Goal: Use online tool/utility: Utilize a website feature to perform a specific function

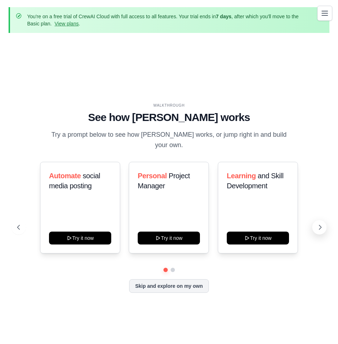
click at [322, 224] on icon at bounding box center [320, 227] width 7 height 7
click at [23, 222] on button at bounding box center [18, 227] width 14 height 14
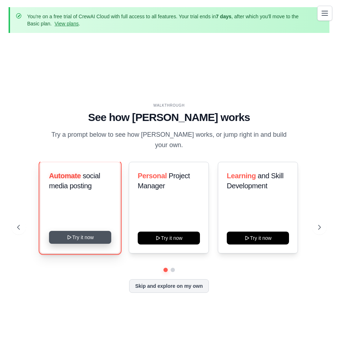
click at [65, 231] on button "Try it now" at bounding box center [80, 237] width 62 height 13
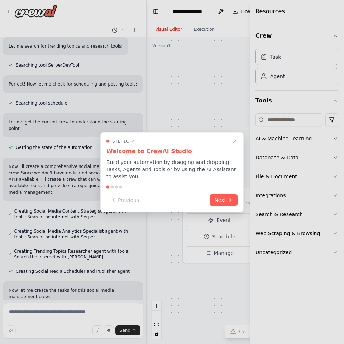
scroll to position [257, 0]
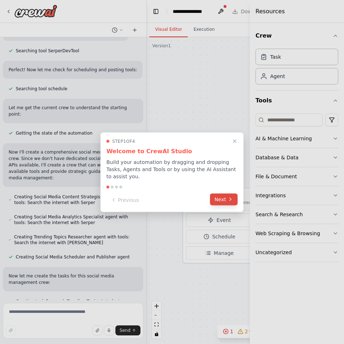
click at [233, 197] on icon at bounding box center [230, 199] width 6 height 6
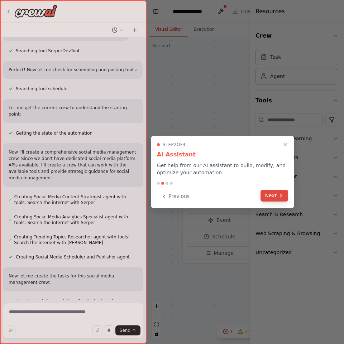
scroll to position [271, 0]
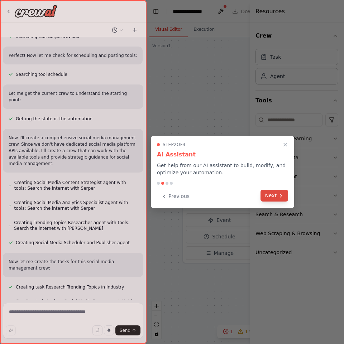
click at [275, 197] on button "Next" at bounding box center [274, 196] width 28 height 12
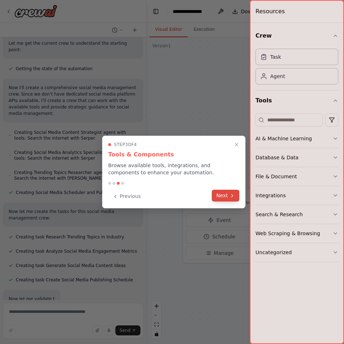
scroll to position [324, 0]
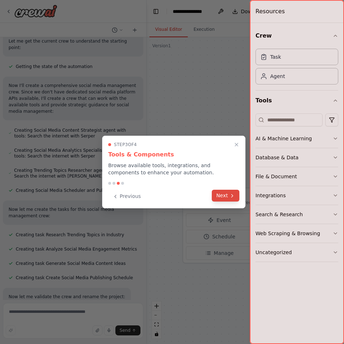
click at [228, 195] on button "Next" at bounding box center [226, 196] width 28 height 12
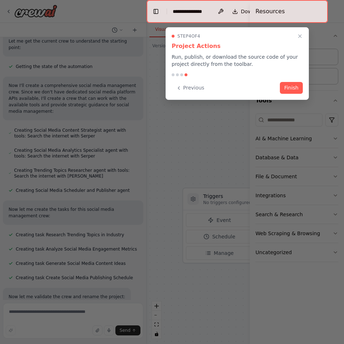
scroll to position [338, 0]
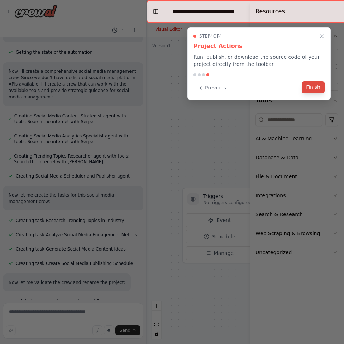
click at [309, 91] on button "Finish" at bounding box center [312, 87] width 23 height 12
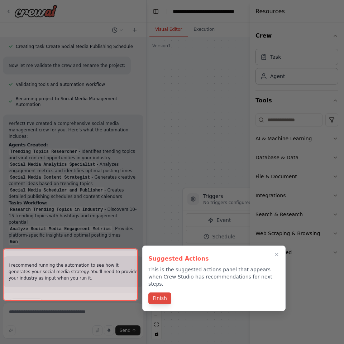
click at [167, 283] on div "Suggested Actions This is the suggested actions panel that appears when Crew St…" at bounding box center [213, 278] width 143 height 65
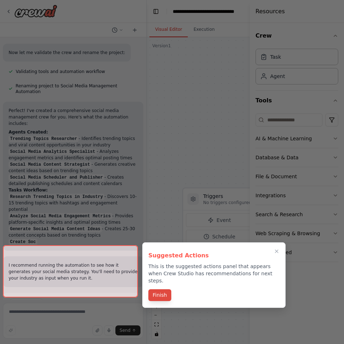
click at [167, 289] on button "Finish" at bounding box center [159, 295] width 23 height 12
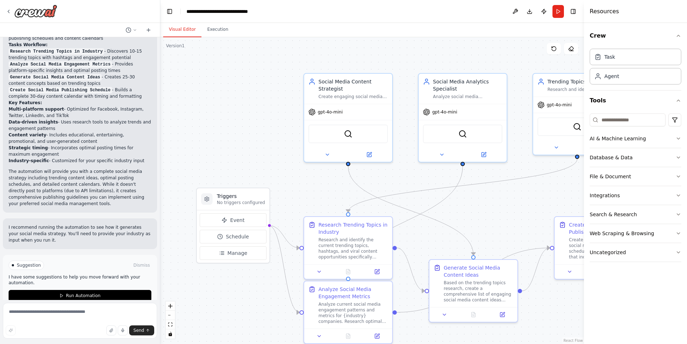
scroll to position [681, 0]
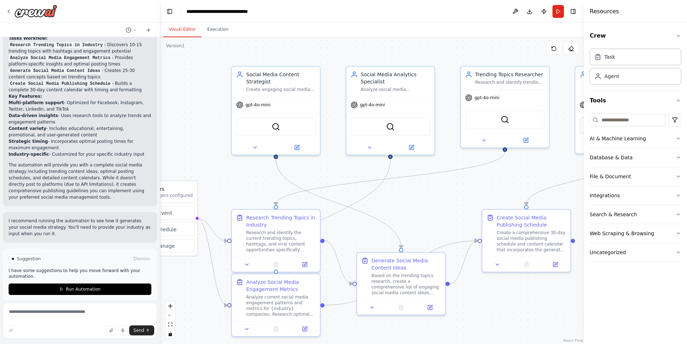
drag, startPoint x: 528, startPoint y: 58, endPoint x: 455, endPoint y: 50, distance: 73.8
click at [343, 50] on div ".deletable-edge-delete-btn { width: 20px; height: 20px; border: 0px solid #ffff…" at bounding box center [372, 190] width 424 height 307
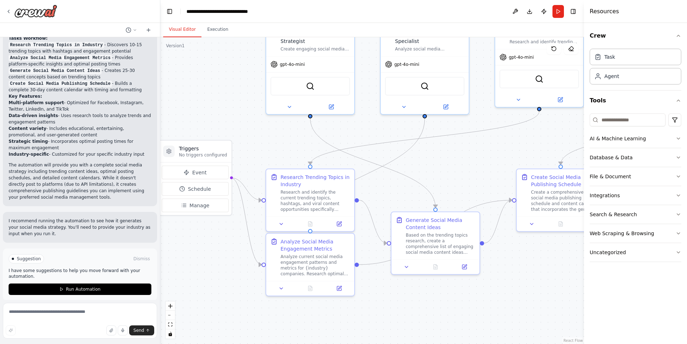
drag, startPoint x: 419, startPoint y: 216, endPoint x: 424, endPoint y: 181, distance: 34.7
click at [343, 181] on div ".deletable-edge-delete-btn { width: 20px; height: 20px; border: 0px solid #ffff…" at bounding box center [372, 190] width 424 height 307
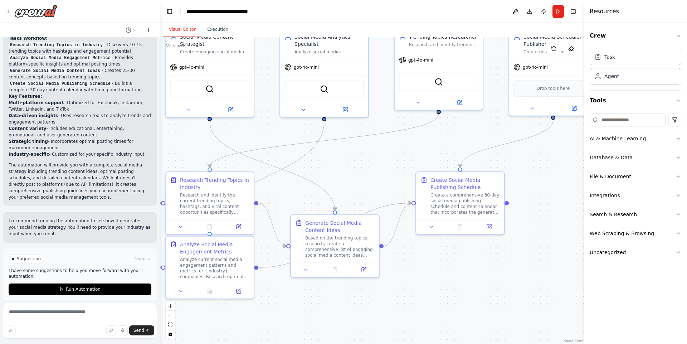
drag, startPoint x: 465, startPoint y: 181, endPoint x: 376, endPoint y: 184, distance: 89.2
click at [343, 184] on div ".deletable-edge-delete-btn { width: 20px; height: 20px; border: 0px solid #ffff…" at bounding box center [372, 190] width 424 height 307
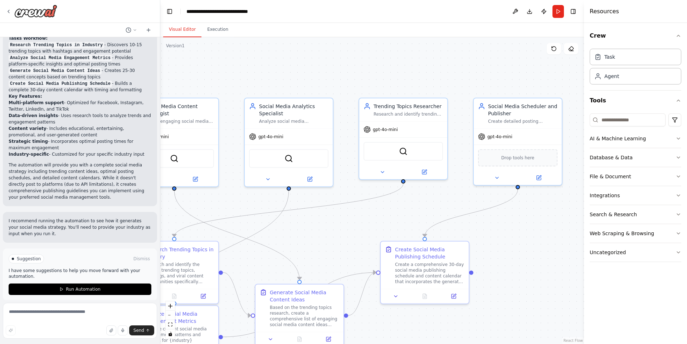
drag, startPoint x: 546, startPoint y: 186, endPoint x: 511, endPoint y: 256, distance: 77.8
click at [343, 256] on div ".deletable-edge-delete-btn { width: 20px; height: 20px; border: 0px solid #ffff…" at bounding box center [372, 190] width 424 height 307
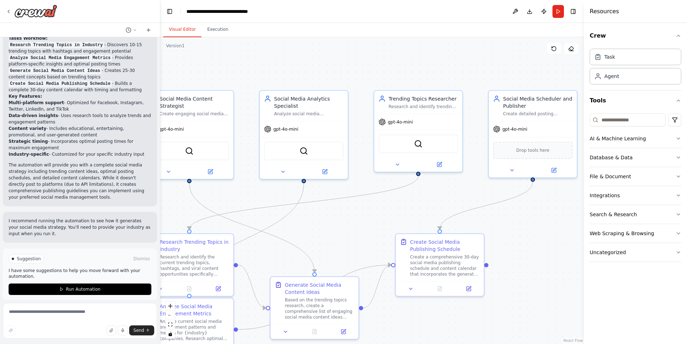
drag, startPoint x: 338, startPoint y: 223, endPoint x: 383, endPoint y: 218, distance: 46.1
click at [343, 215] on div ".deletable-edge-delete-btn { width: 20px; height: 20px; border: 0px solid #ffff…" at bounding box center [372, 190] width 424 height 307
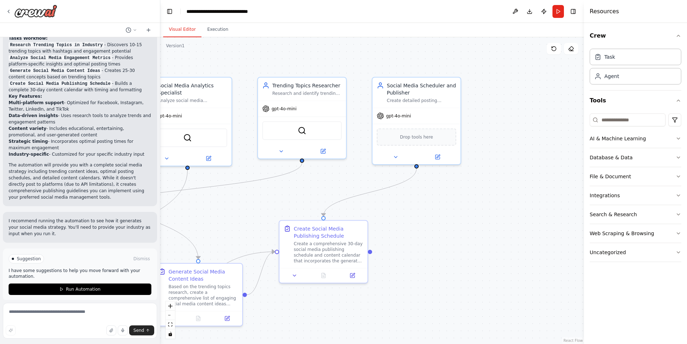
drag, startPoint x: 518, startPoint y: 239, endPoint x: 431, endPoint y: 234, distance: 87.5
click at [343, 234] on div ".deletable-edge-delete-btn { width: 20px; height: 20px; border: 0px solid #ffff…" at bounding box center [372, 190] width 424 height 307
click at [102, 283] on button "Run Automation" at bounding box center [80, 288] width 143 height 11
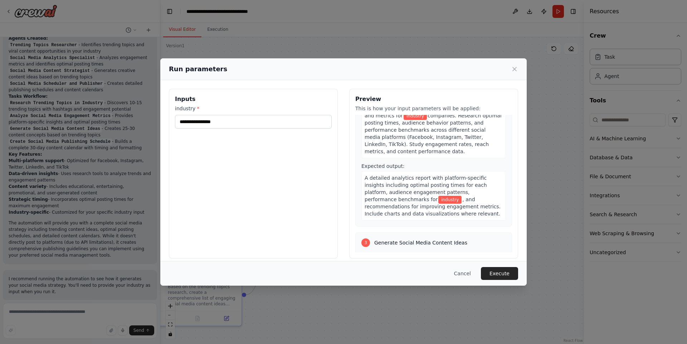
scroll to position [0, 0]
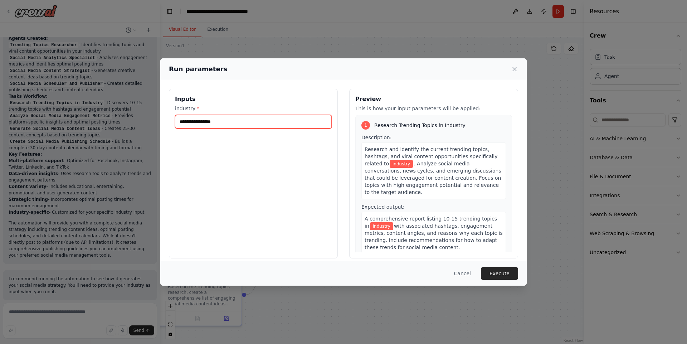
click at [269, 127] on input "industry *" at bounding box center [253, 122] width 157 height 14
click at [268, 125] on input "industry *" at bounding box center [253, 122] width 157 height 14
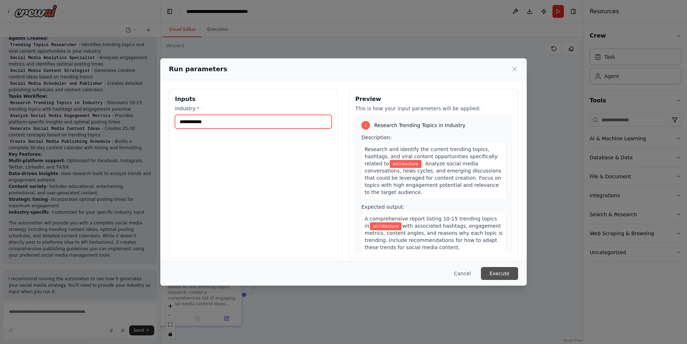
type input "**********"
click at [343, 278] on button "Execute" at bounding box center [499, 273] width 37 height 13
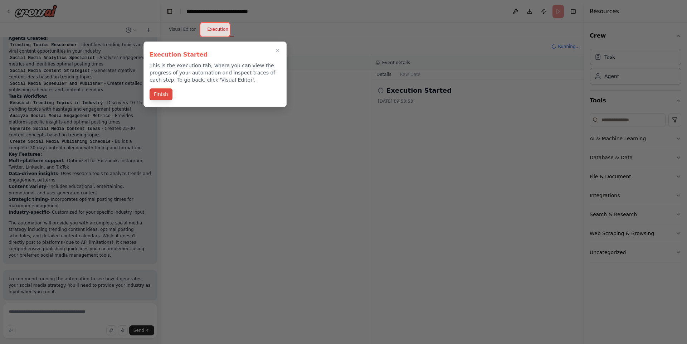
click at [161, 94] on button "Finish" at bounding box center [161, 94] width 23 height 12
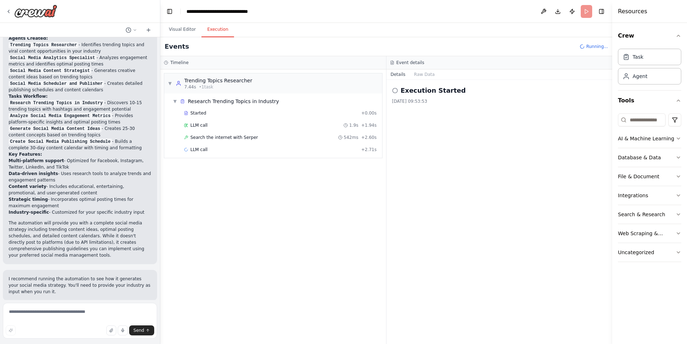
drag, startPoint x: 587, startPoint y: 27, endPoint x: 612, endPoint y: 30, distance: 26.0
click at [343, 30] on div at bounding box center [613, 172] width 3 height 344
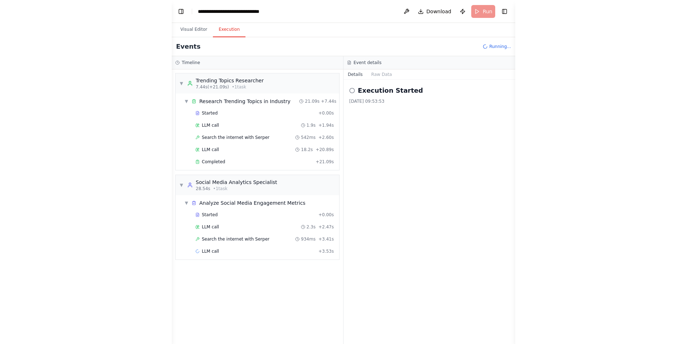
scroll to position [623, 0]
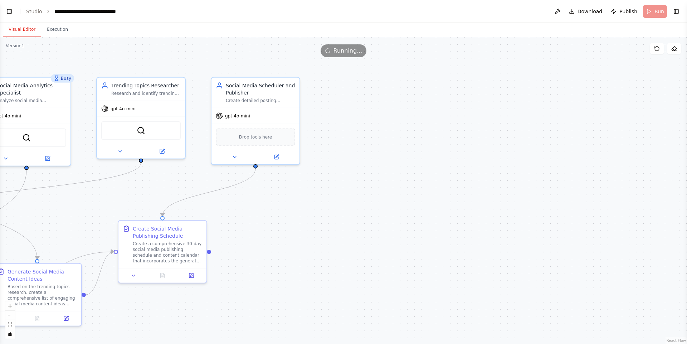
click at [28, 32] on button "Visual Editor" at bounding box center [22, 29] width 38 height 15
click at [48, 32] on button "Execution" at bounding box center [57, 29] width 33 height 15
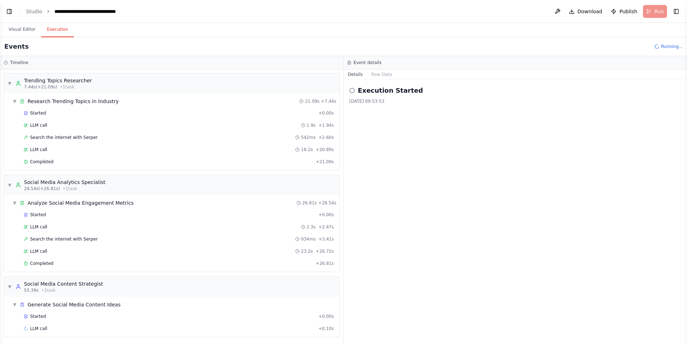
scroll to position [1, 0]
click at [24, 32] on button "Visual Editor" at bounding box center [22, 29] width 38 height 15
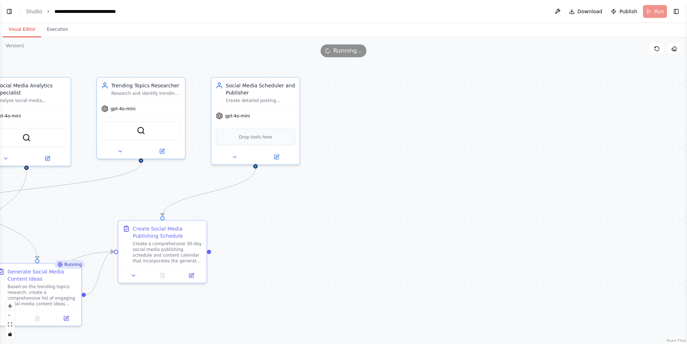
click at [1, 56] on div "Running..." at bounding box center [343, 50] width 687 height 13
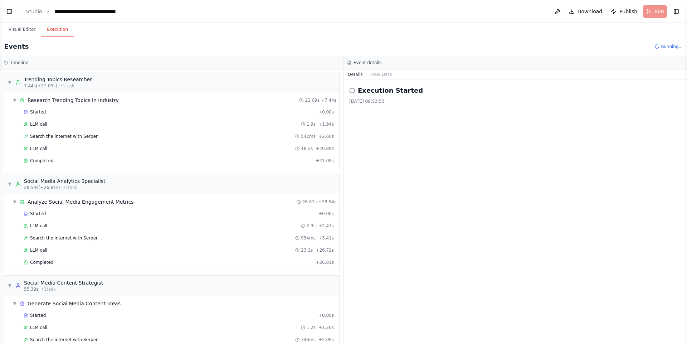
click at [52, 28] on button "Execution" at bounding box center [57, 29] width 33 height 15
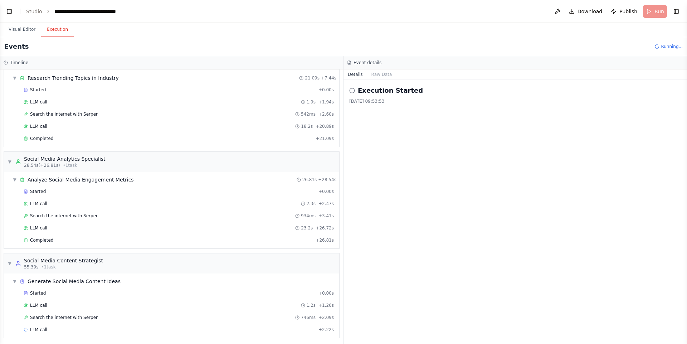
scroll to position [25, 0]
click at [29, 32] on button "Visual Editor" at bounding box center [22, 29] width 38 height 15
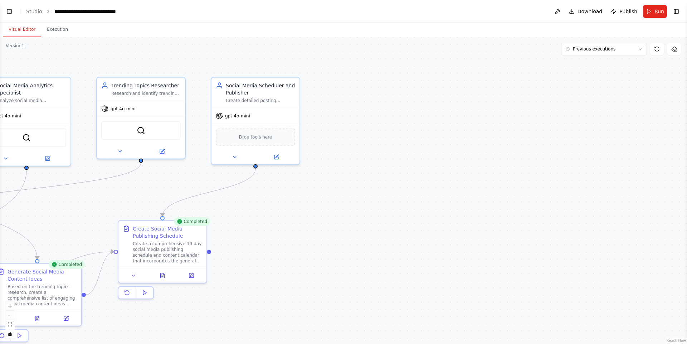
scroll to position [681, 0]
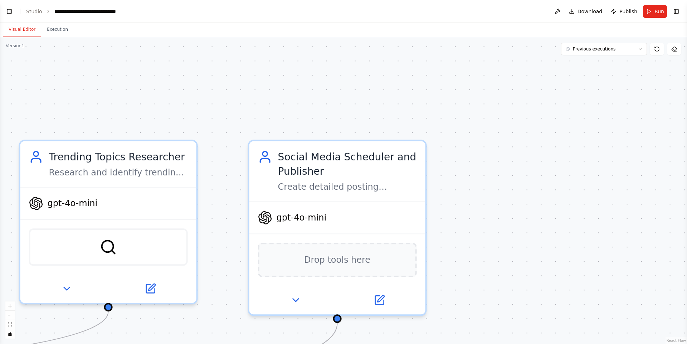
drag, startPoint x: 418, startPoint y: 173, endPoint x: 515, endPoint y: 263, distance: 132.7
click at [343, 263] on div ".deletable-edge-delete-btn { width: 20px; height: 20px; border: 0px solid #ffff…" at bounding box center [343, 190] width 687 height 307
click at [46, 18] on header "**********" at bounding box center [343, 11] width 687 height 23
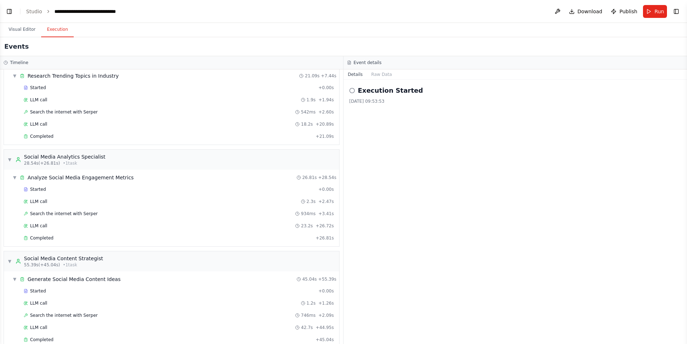
click at [49, 29] on button "Execution" at bounding box center [57, 29] width 33 height 15
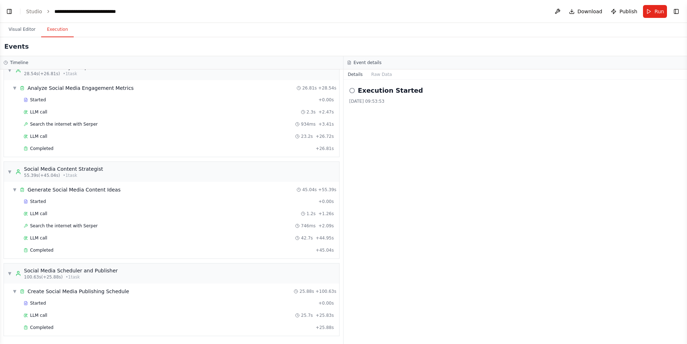
click at [343, 89] on h2 "Execution Started" at bounding box center [390, 91] width 65 height 10
click at [343, 74] on button "Raw Data" at bounding box center [381, 74] width 29 height 10
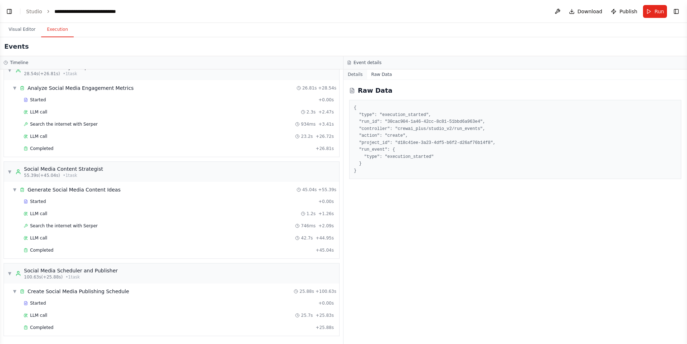
click at [343, 72] on button "Details" at bounding box center [356, 74] width 24 height 10
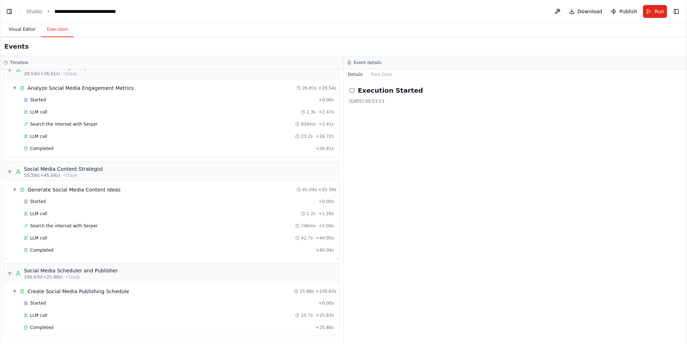
click at [13, 30] on button "Visual Editor" at bounding box center [22, 29] width 38 height 15
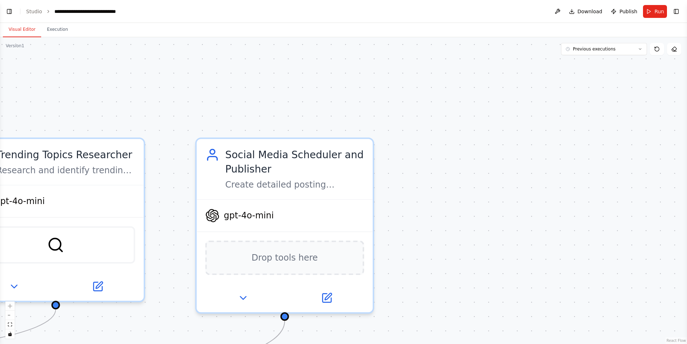
drag, startPoint x: 630, startPoint y: 117, endPoint x: 616, endPoint y: 134, distance: 22.1
click at [343, 134] on div ".deletable-edge-delete-btn { width: 20px; height: 20px; border: 0px solid #ffff…" at bounding box center [343, 190] width 687 height 307
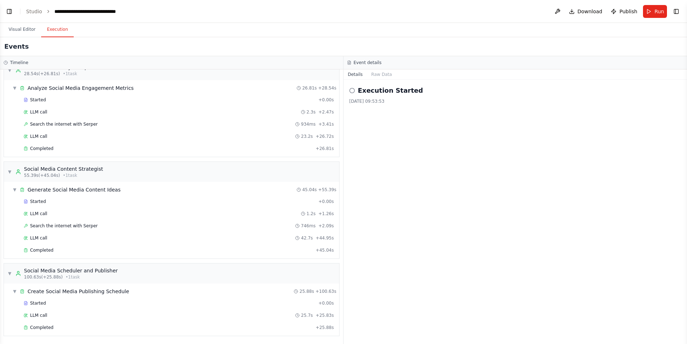
click at [61, 28] on button "Execution" at bounding box center [57, 29] width 33 height 15
click at [343, 79] on button "Raw Data" at bounding box center [381, 74] width 29 height 10
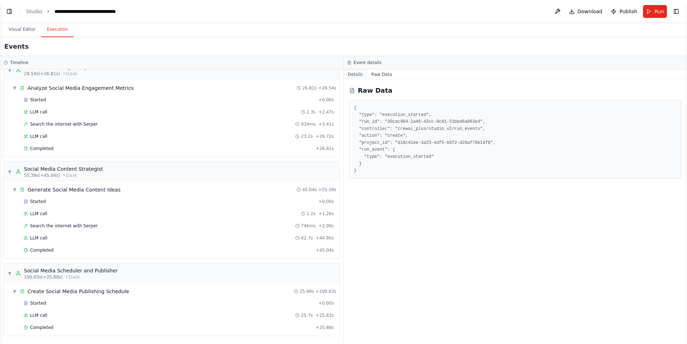
click at [343, 75] on button "Details" at bounding box center [356, 74] width 24 height 10
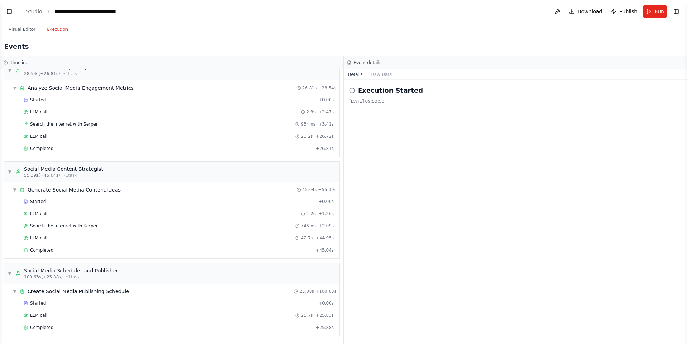
click at [343, 93] on h2 "Execution Started" at bounding box center [390, 91] width 65 height 10
click at [343, 74] on button "Raw Data" at bounding box center [381, 74] width 29 height 10
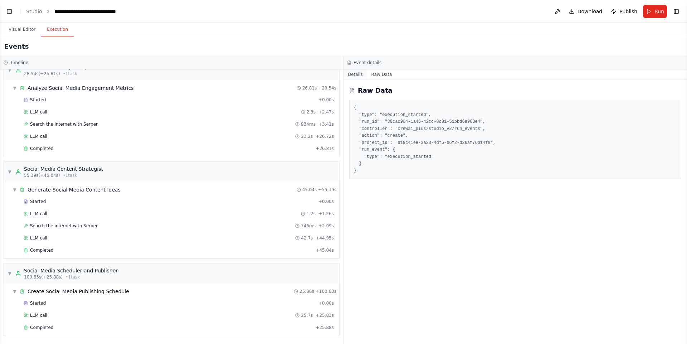
click at [343, 75] on button "Details" at bounding box center [356, 74] width 24 height 10
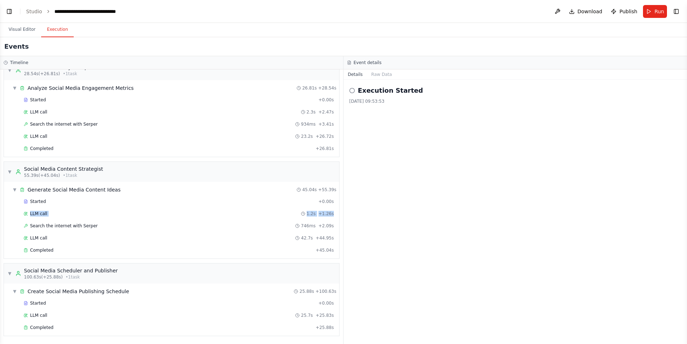
drag, startPoint x: 337, startPoint y: 202, endPoint x: 341, endPoint y: 213, distance: 12.1
click at [341, 213] on div "▼ Trending Topics Researcher 7.44s (+21.09s) • 1 task ▼ Research Trending Topic…" at bounding box center [171, 206] width 343 height 275
click at [19, 33] on button "Visual Editor" at bounding box center [22, 29] width 38 height 15
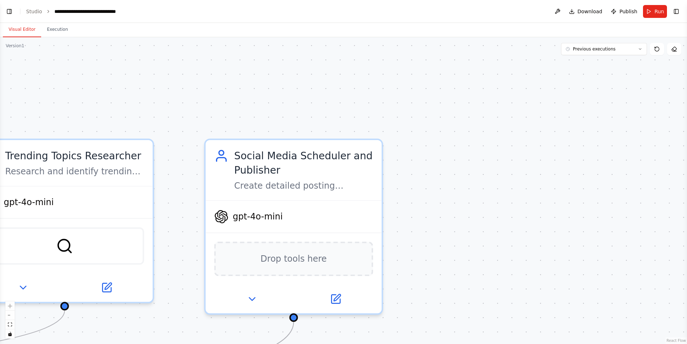
drag, startPoint x: 462, startPoint y: 219, endPoint x: 674, endPoint y: 127, distance: 230.8
click at [343, 140] on div ".deletable-edge-delete-btn { width: 20px; height: 20px; border: 0px solid #ffff…" at bounding box center [343, 190] width 687 height 307
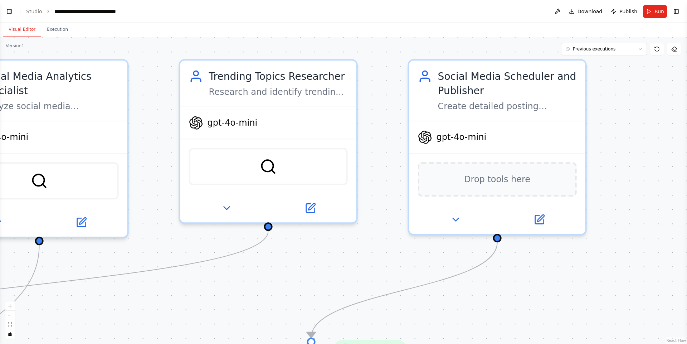
drag, startPoint x: 272, startPoint y: 259, endPoint x: 459, endPoint y: 199, distance: 196.8
click at [343, 199] on div ".deletable-edge-delete-btn { width: 20px; height: 20px; border: 0px solid #ffff…" at bounding box center [343, 190] width 687 height 307
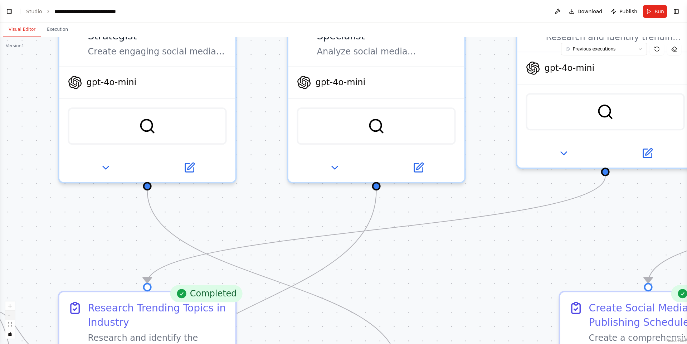
click at [8, 318] on button "zoom out" at bounding box center [9, 315] width 9 height 9
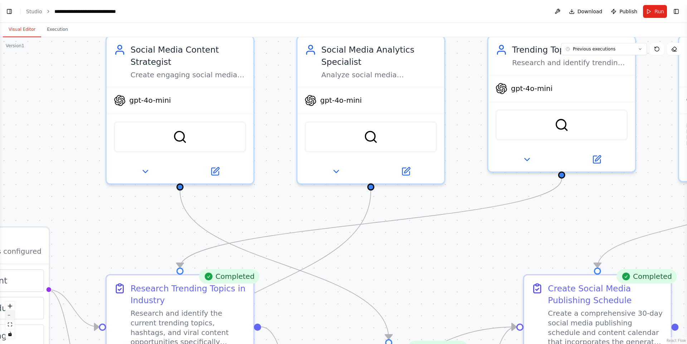
click at [9, 317] on button "zoom out" at bounding box center [9, 315] width 9 height 9
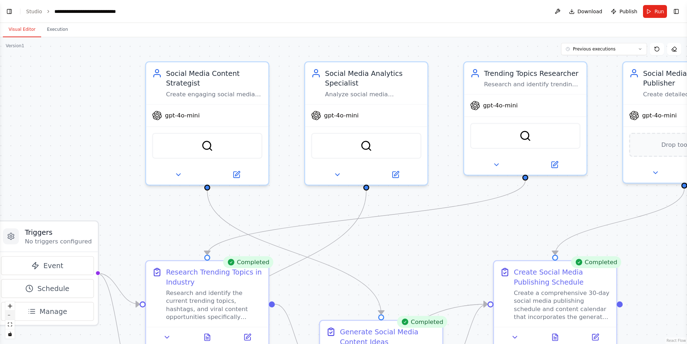
click at [10, 318] on button "zoom out" at bounding box center [9, 315] width 9 height 9
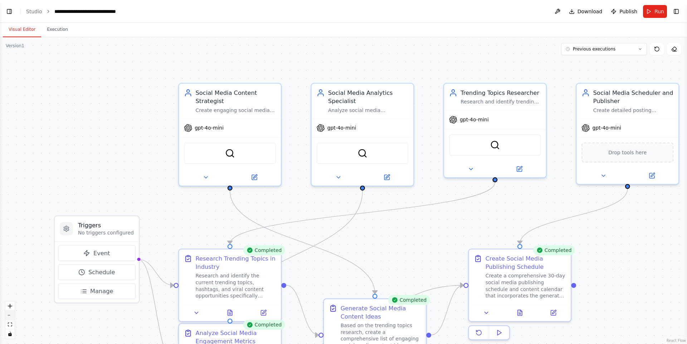
click at [9, 318] on button "zoom out" at bounding box center [9, 315] width 9 height 9
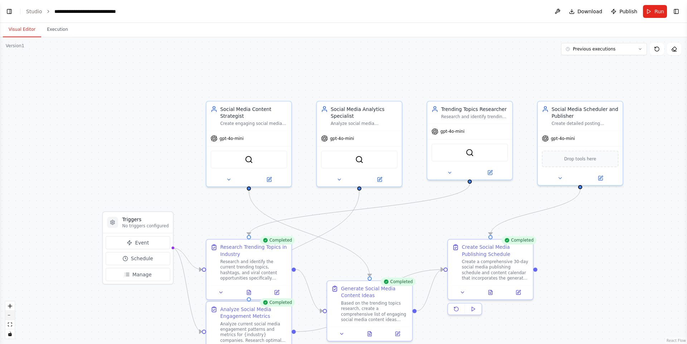
click at [9, 318] on button "zoom out" at bounding box center [9, 315] width 9 height 9
click at [9, 317] on button "zoom out" at bounding box center [9, 315] width 9 height 9
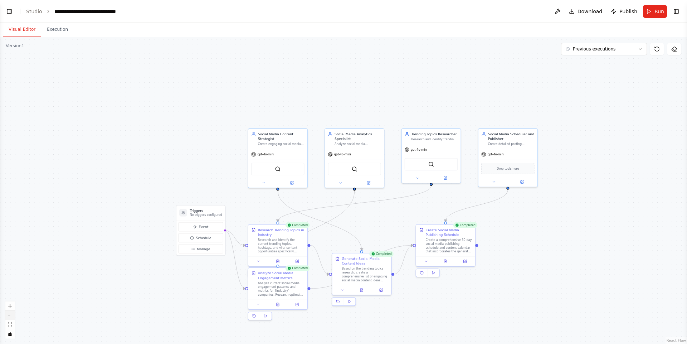
click at [9, 317] on button "zoom out" at bounding box center [9, 315] width 9 height 9
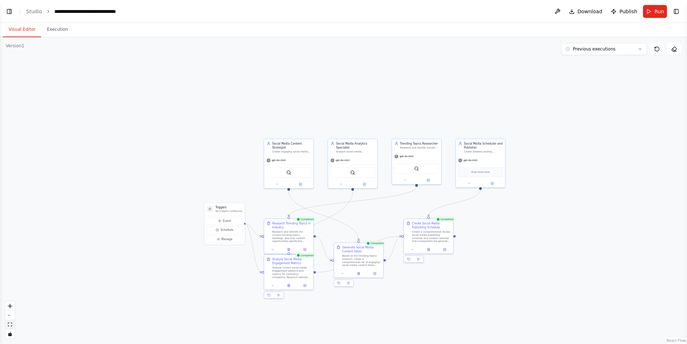
click at [13, 327] on button "fit view" at bounding box center [9, 324] width 9 height 9
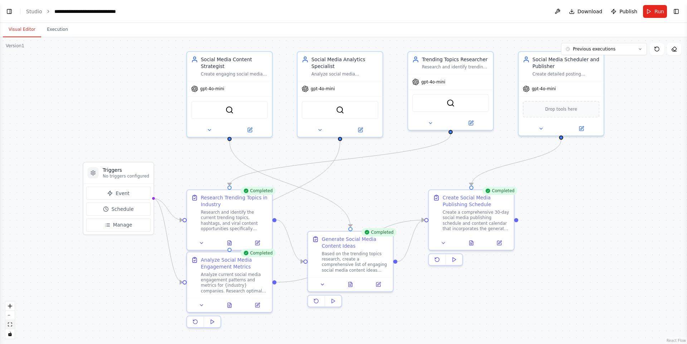
click at [13, 327] on button "fit view" at bounding box center [9, 324] width 9 height 9
click at [1, 12] on header "**********" at bounding box center [343, 11] width 687 height 23
click at [4, 11] on button "Toggle Left Sidebar" at bounding box center [9, 11] width 10 height 10
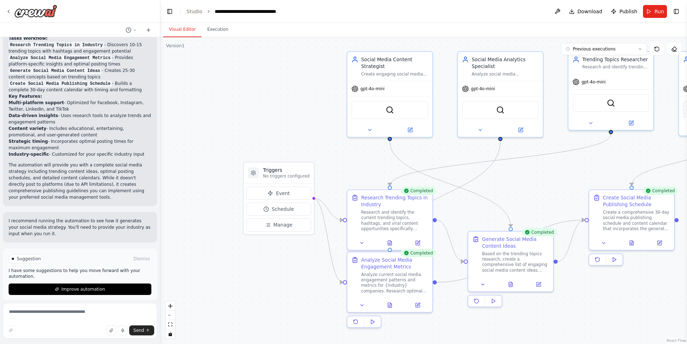
scroll to position [681, 0]
click at [138, 283] on button "Improve automation" at bounding box center [80, 288] width 143 height 11
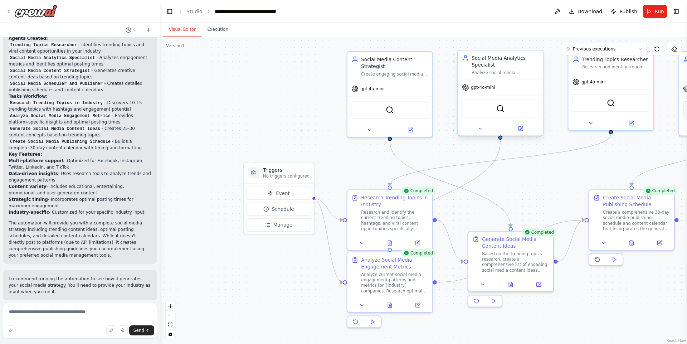
scroll to position [651, 0]
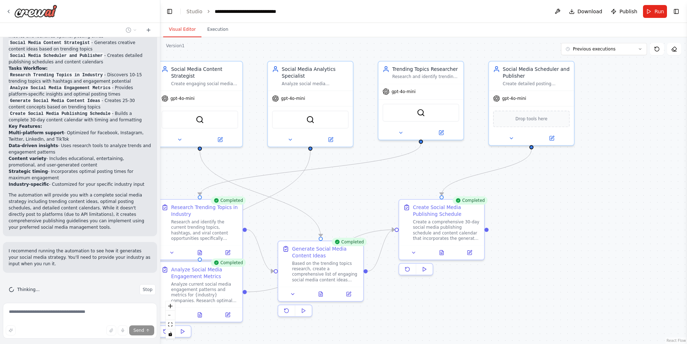
drag, startPoint x: 678, startPoint y: 70, endPoint x: 477, endPoint y: 80, distance: 200.7
click at [343, 80] on div ".deletable-edge-delete-btn { width: 20px; height: 20px; border: 0px solid #ffff…" at bounding box center [423, 190] width 527 height 307
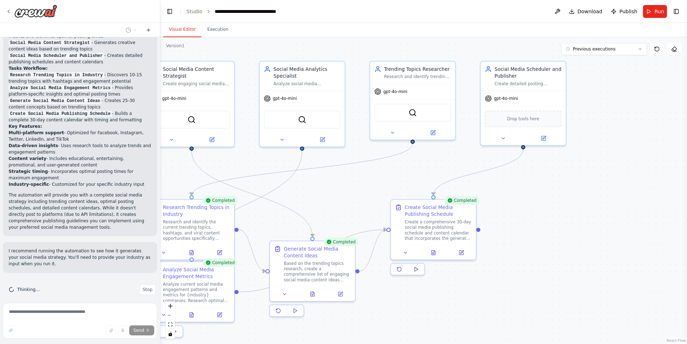
click at [343, 4] on header "**********" at bounding box center [423, 11] width 527 height 23
click at [343, 15] on button "Toggle Right Sidebar" at bounding box center [676, 11] width 10 height 10
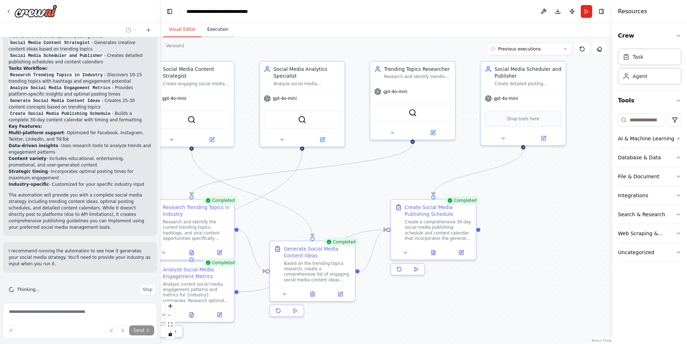
click at [205, 25] on button "Execution" at bounding box center [218, 29] width 33 height 15
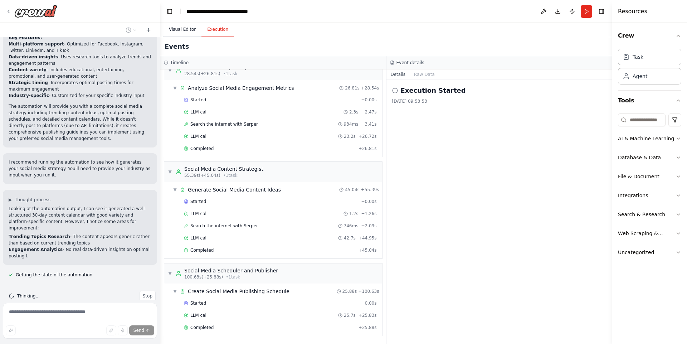
click at [183, 24] on button "Visual Editor" at bounding box center [182, 29] width 38 height 15
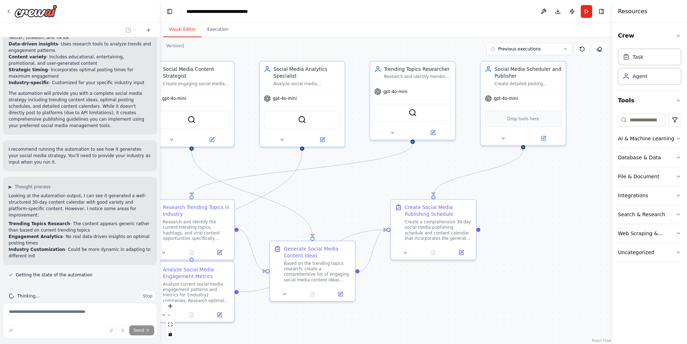
scroll to position [760, 0]
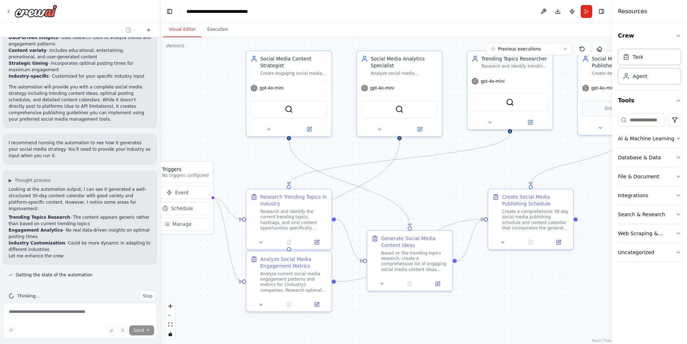
drag, startPoint x: 340, startPoint y: 199, endPoint x: 424, endPoint y: 185, distance: 85.6
click at [343, 186] on div ".deletable-edge-delete-btn { width: 20px; height: 20px; border: 0px solid #ffff…" at bounding box center [386, 190] width 452 height 307
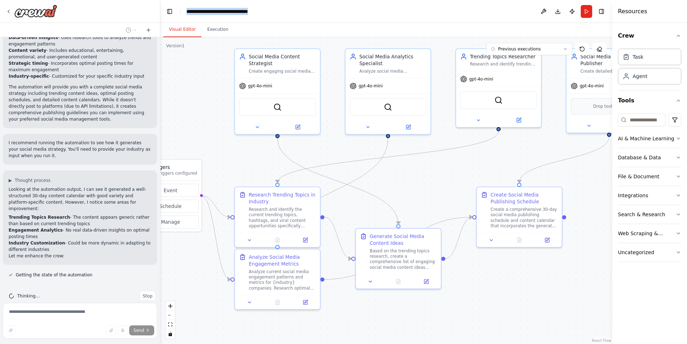
drag, startPoint x: 260, startPoint y: 7, endPoint x: 393, endPoint y: 15, distance: 133.4
click at [343, 15] on header "**********" at bounding box center [386, 11] width 452 height 23
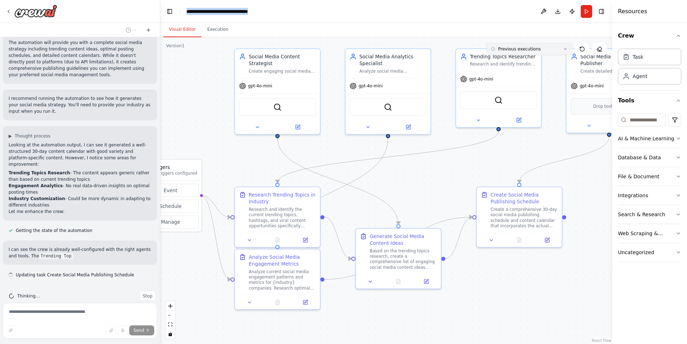
click at [343, 46] on button "Previous executions" at bounding box center [529, 49] width 86 height 12
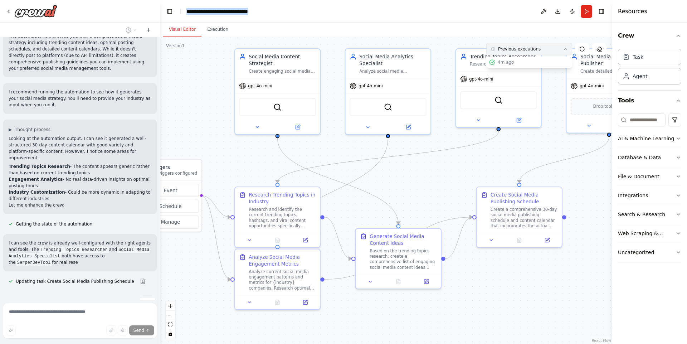
click at [343, 46] on button "Previous executions" at bounding box center [529, 49] width 86 height 12
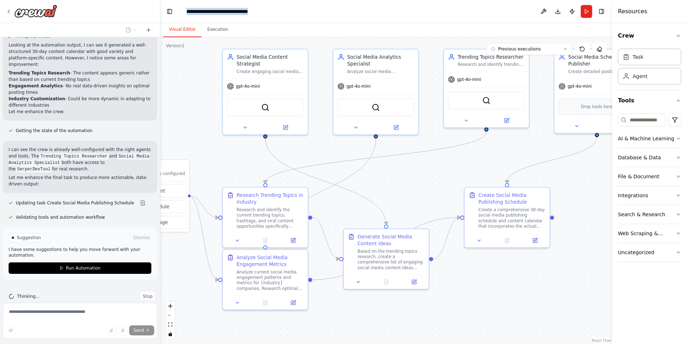
scroll to position [904, 0]
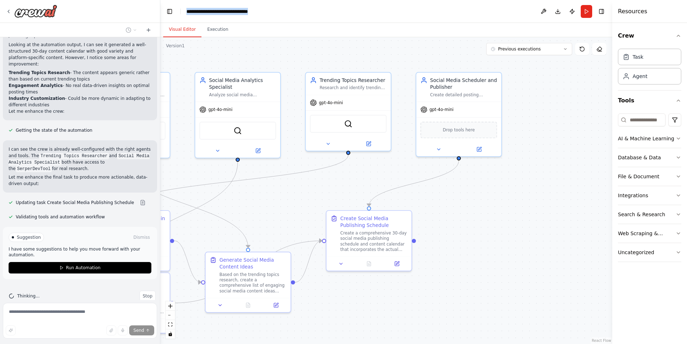
drag, startPoint x: 537, startPoint y: 155, endPoint x: 388, endPoint y: 179, distance: 150.4
click at [343, 179] on div ".deletable-edge-delete-btn { width: 20px; height: 20px; border: 0px solid #ffff…" at bounding box center [386, 190] width 452 height 307
click at [343, 129] on div "Drop tools here" at bounding box center [458, 128] width 77 height 16
click at [343, 130] on span "Drop tools here" at bounding box center [459, 128] width 32 height 7
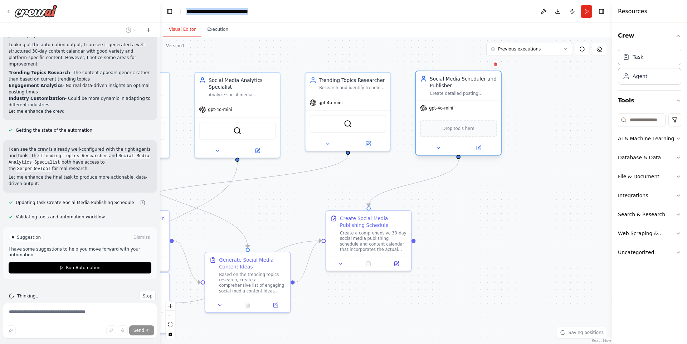
click at [343, 130] on span "Drop tools here" at bounding box center [459, 128] width 32 height 7
click at [343, 147] on icon at bounding box center [438, 147] width 5 height 5
click at [343, 147] on button at bounding box center [478, 148] width 39 height 8
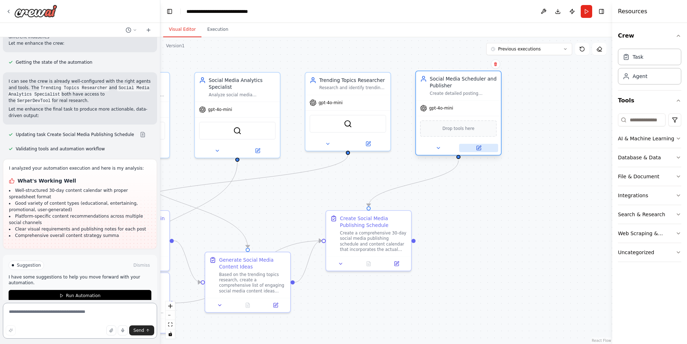
click at [343, 149] on icon at bounding box center [479, 148] width 4 height 4
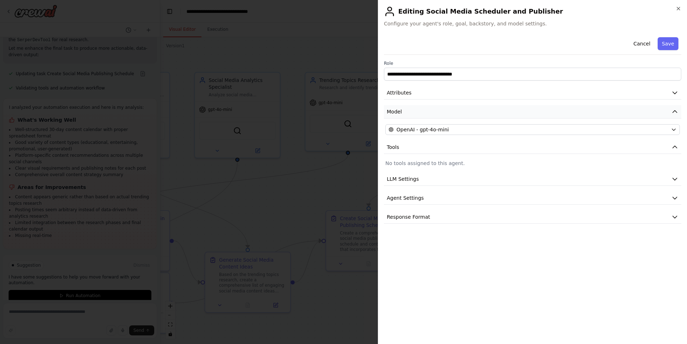
click at [343, 106] on button "Model" at bounding box center [532, 111] width 297 height 13
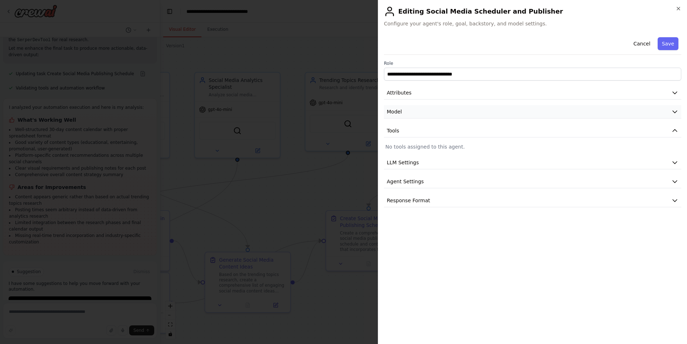
scroll to position [1039, 0]
click at [343, 106] on button "Model" at bounding box center [532, 111] width 297 height 13
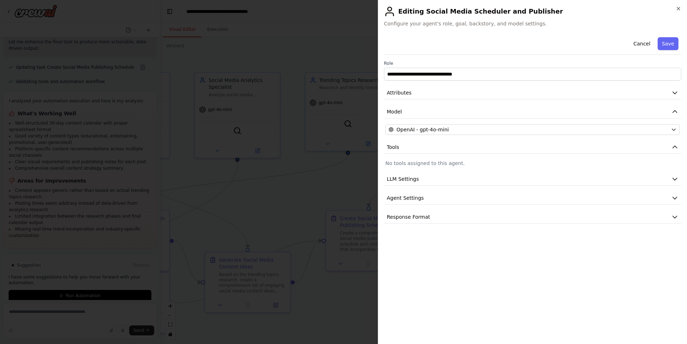
click at [343, 161] on p "No tools assigned to this agent." at bounding box center [532, 163] width 295 height 7
click at [343, 151] on button "Tools" at bounding box center [532, 147] width 297 height 13
click at [343, 164] on p "No tools assigned to this agent." at bounding box center [532, 163] width 295 height 7
click at [343, 178] on button "LLM Settings" at bounding box center [532, 179] width 297 height 13
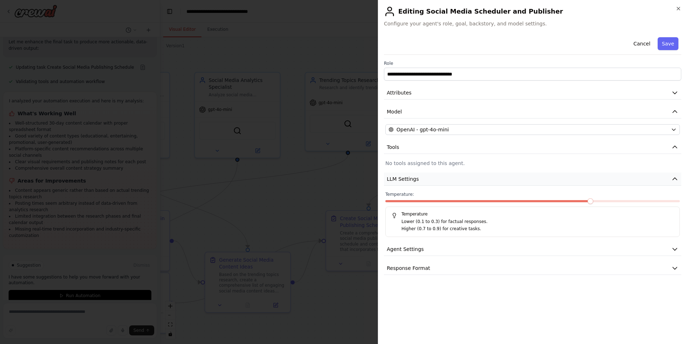
click at [343, 178] on button "LLM Settings" at bounding box center [532, 179] width 297 height 13
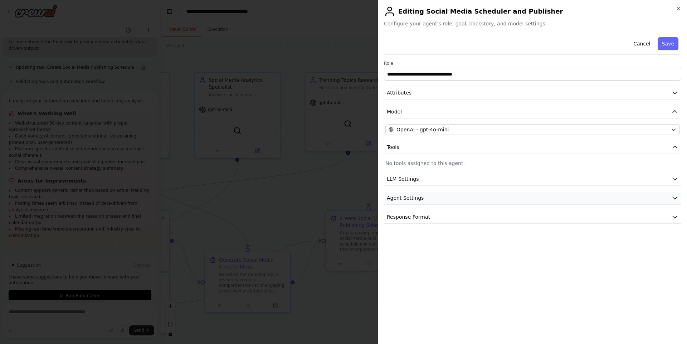
click at [343, 201] on button "Agent Settings" at bounding box center [532, 197] width 297 height 13
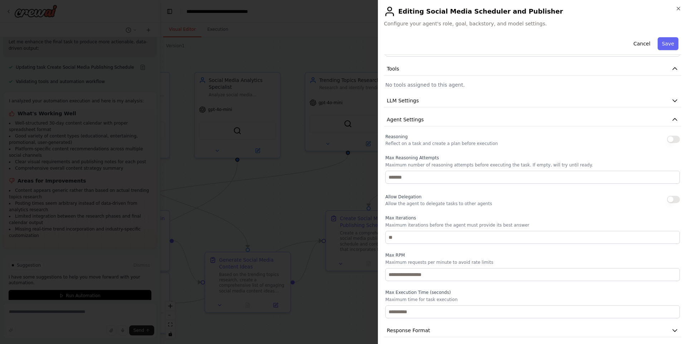
scroll to position [83, 0]
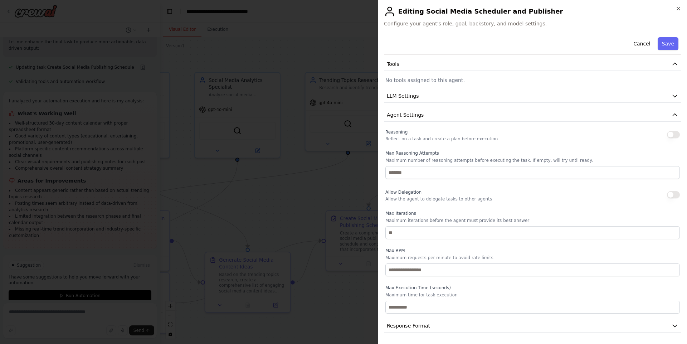
click at [343, 152] on label "Max Reasoning Attempts" at bounding box center [532, 153] width 295 height 6
click at [343, 124] on div "**********" at bounding box center [532, 141] width 297 height 381
click at [343, 112] on button "Agent Settings" at bounding box center [532, 114] width 297 height 13
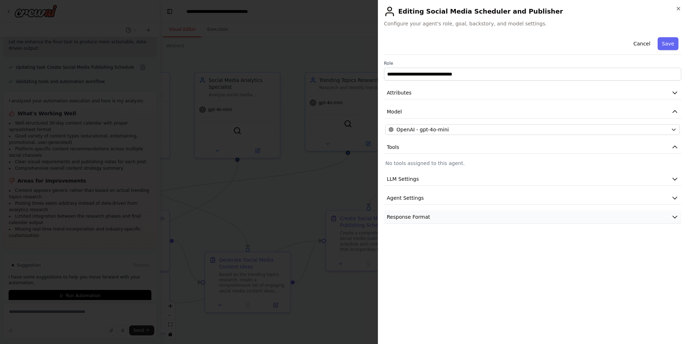
click at [343, 212] on button "Response Format" at bounding box center [532, 216] width 297 height 13
click at [343, 9] on icon "button" at bounding box center [679, 9] width 6 height 6
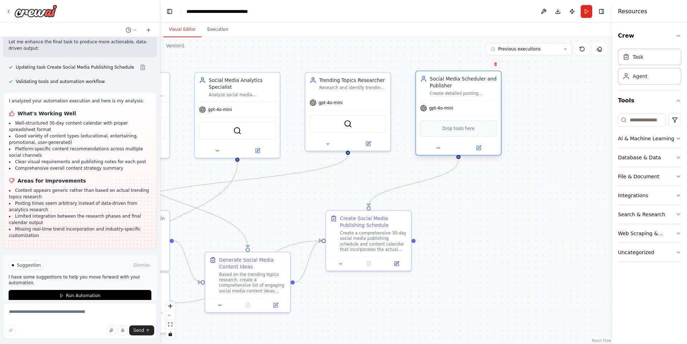
click at [343, 133] on div "Drop tools here" at bounding box center [458, 128] width 77 height 16
click at [343, 126] on span "Drop tools here" at bounding box center [459, 128] width 32 height 7
drag, startPoint x: 633, startPoint y: 144, endPoint x: 469, endPoint y: 131, distance: 164.1
click at [343, 128] on div "Create a crew that schedules and publishes social media content across multiple…" at bounding box center [343, 172] width 687 height 344
click at [343, 137] on div "AI & Machine Learning" at bounding box center [646, 138] width 56 height 7
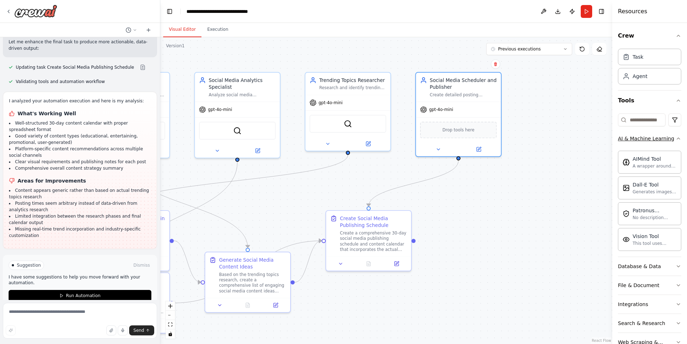
click at [343, 137] on div "AI & Machine Learning" at bounding box center [646, 138] width 56 height 7
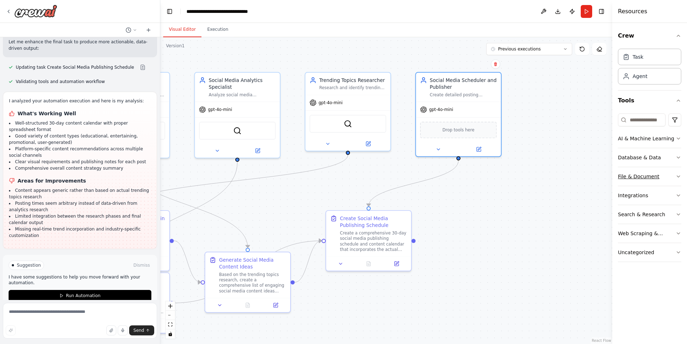
click at [343, 176] on button "File & Document" at bounding box center [649, 176] width 63 height 19
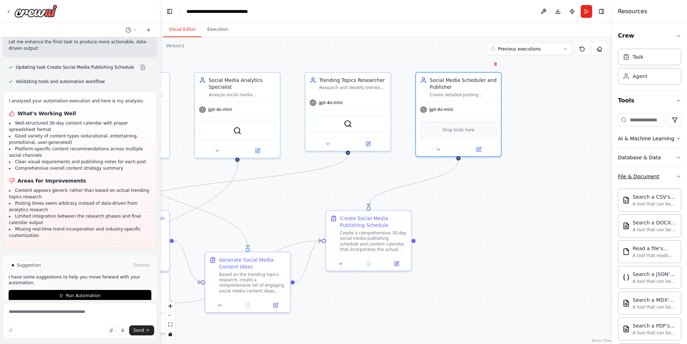
click at [343, 176] on button "File & Document" at bounding box center [649, 176] width 63 height 19
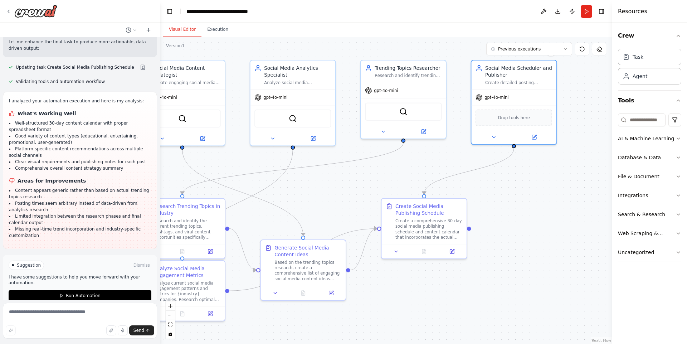
drag, startPoint x: 547, startPoint y: 185, endPoint x: 573, endPoint y: 180, distance: 26.5
click at [343, 180] on div ".deletable-edge-delete-btn { width: 20px; height: 20px; border: 0px solid #ffff…" at bounding box center [386, 190] width 452 height 307
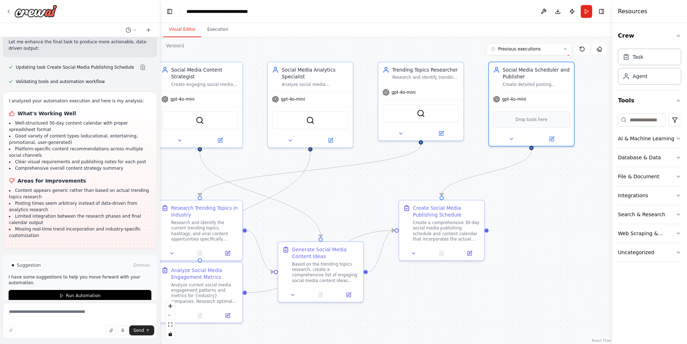
drag, startPoint x: 350, startPoint y: 173, endPoint x: 415, endPoint y: 176, distance: 65.2
click at [343, 176] on div ".deletable-edge-delete-btn { width: 20px; height: 20px; border: 0px solid #ffff…" at bounding box center [386, 190] width 452 height 307
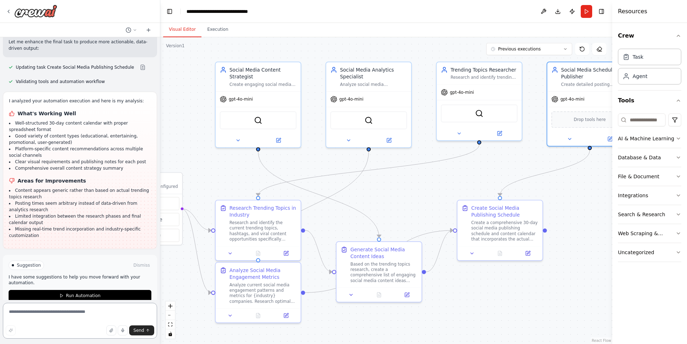
click at [124, 315] on textarea at bounding box center [80, 321] width 154 height 36
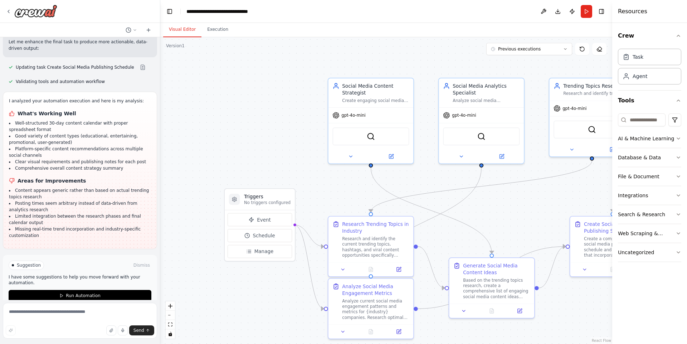
drag, startPoint x: 332, startPoint y: 186, endPoint x: 445, endPoint y: 202, distance: 113.9
click at [343, 202] on div ".deletable-edge-delete-btn { width: 20px; height: 20px; border: 0px solid #ffff…" at bounding box center [386, 190] width 452 height 307
click at [132, 311] on textarea at bounding box center [80, 321] width 154 height 36
